Goal: Information Seeking & Learning: Get advice/opinions

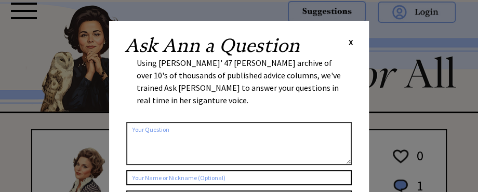
click at [351, 41] on span "X" at bounding box center [351, 42] width 5 height 10
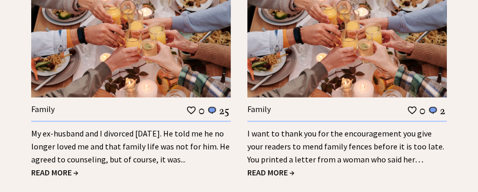
scroll to position [1057, 0]
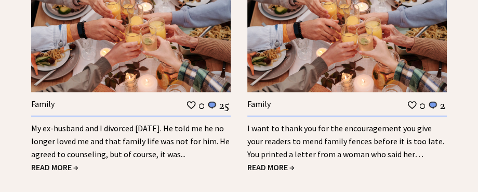
click at [51, 162] on span "READ MORE →" at bounding box center [54, 167] width 47 height 10
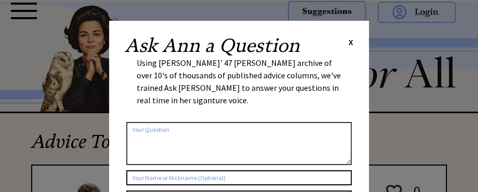
click at [350, 42] on span "X" at bounding box center [351, 42] width 5 height 10
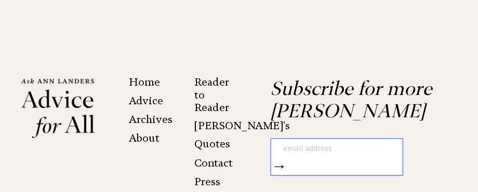
scroll to position [1487, 0]
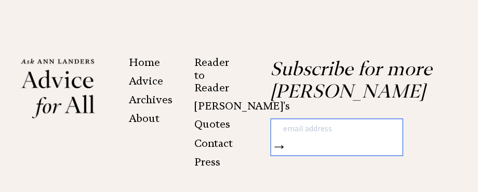
click at [139, 75] on link "Advice" at bounding box center [146, 81] width 34 height 12
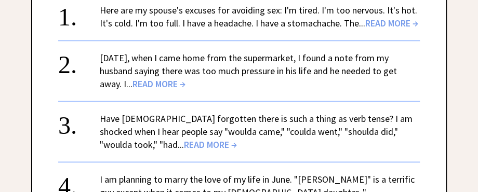
scroll to position [501, 0]
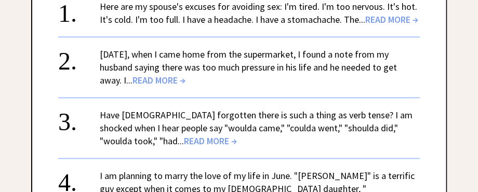
click at [133, 86] on span "READ MORE →" at bounding box center [159, 80] width 53 height 12
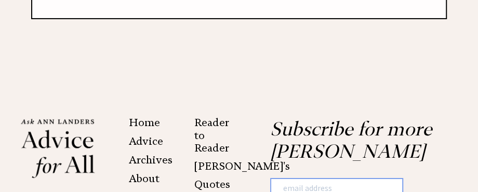
scroll to position [1522, 0]
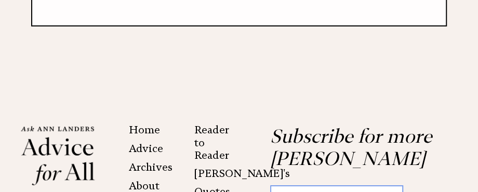
click at [136, 124] on link "Home" at bounding box center [144, 130] width 31 height 12
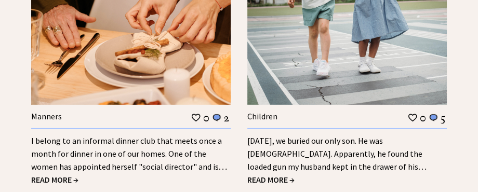
scroll to position [1300, 0]
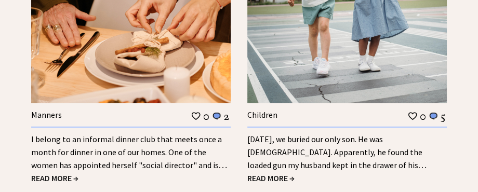
click at [271, 173] on span "READ MORE →" at bounding box center [270, 178] width 47 height 10
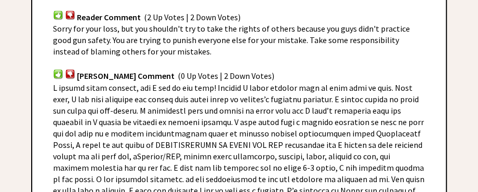
scroll to position [762, 0]
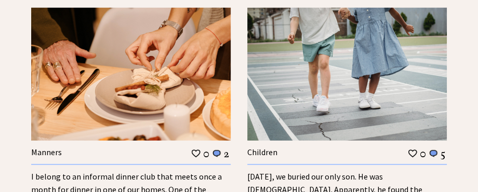
scroll to position [1304, 0]
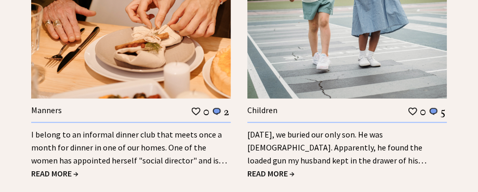
click at [50, 168] on span "READ MORE →" at bounding box center [54, 173] width 47 height 10
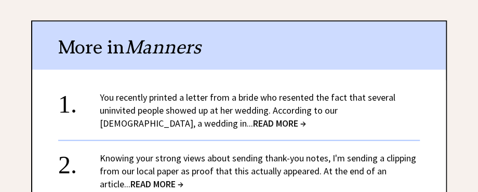
scroll to position [780, 0]
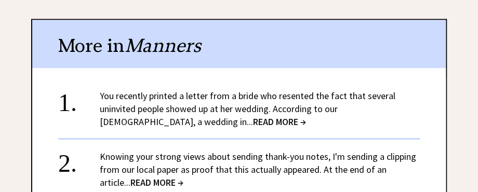
click at [253, 115] on span "READ MORE →" at bounding box center [279, 121] width 53 height 12
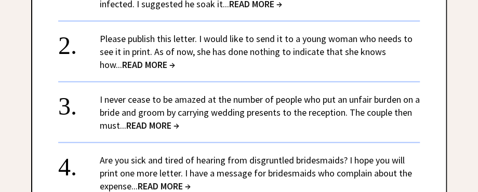
scroll to position [832, 0]
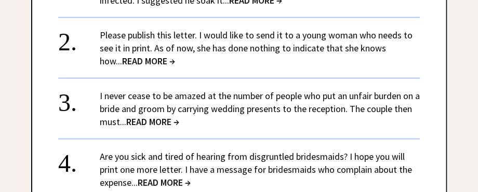
click at [136, 55] on span "READ MORE →" at bounding box center [148, 61] width 53 height 12
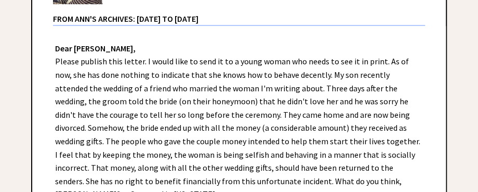
scroll to position [240, 0]
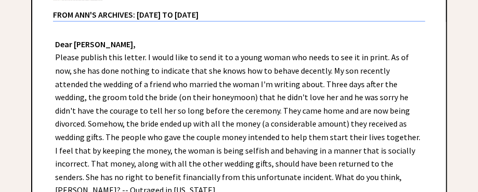
click at [180, 93] on div "Dear [PERSON_NAME], Dear [US_STATE], I agree with you. I hope the ex-bride sees…" at bounding box center [239, 170] width 414 height 297
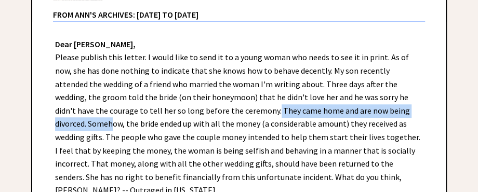
drag, startPoint x: 179, startPoint y: 109, endPoint x: 364, endPoint y: 108, distance: 184.6
click at [364, 108] on div "Dear [PERSON_NAME], Dear [US_STATE], I agree with you. I hope the ex-bride sees…" at bounding box center [239, 170] width 414 height 297
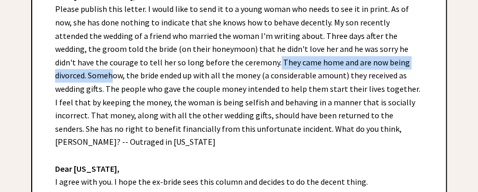
scroll to position [292, 0]
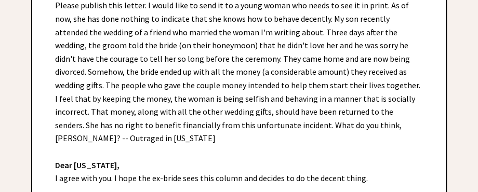
click at [352, 70] on div "Dear [PERSON_NAME], Dear [US_STATE], I agree with you. I hope the ex-bride sees…" at bounding box center [239, 118] width 414 height 297
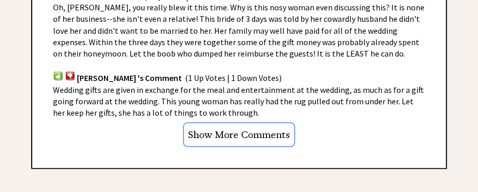
scroll to position [795, 0]
